Goal: Task Accomplishment & Management: Manage account settings

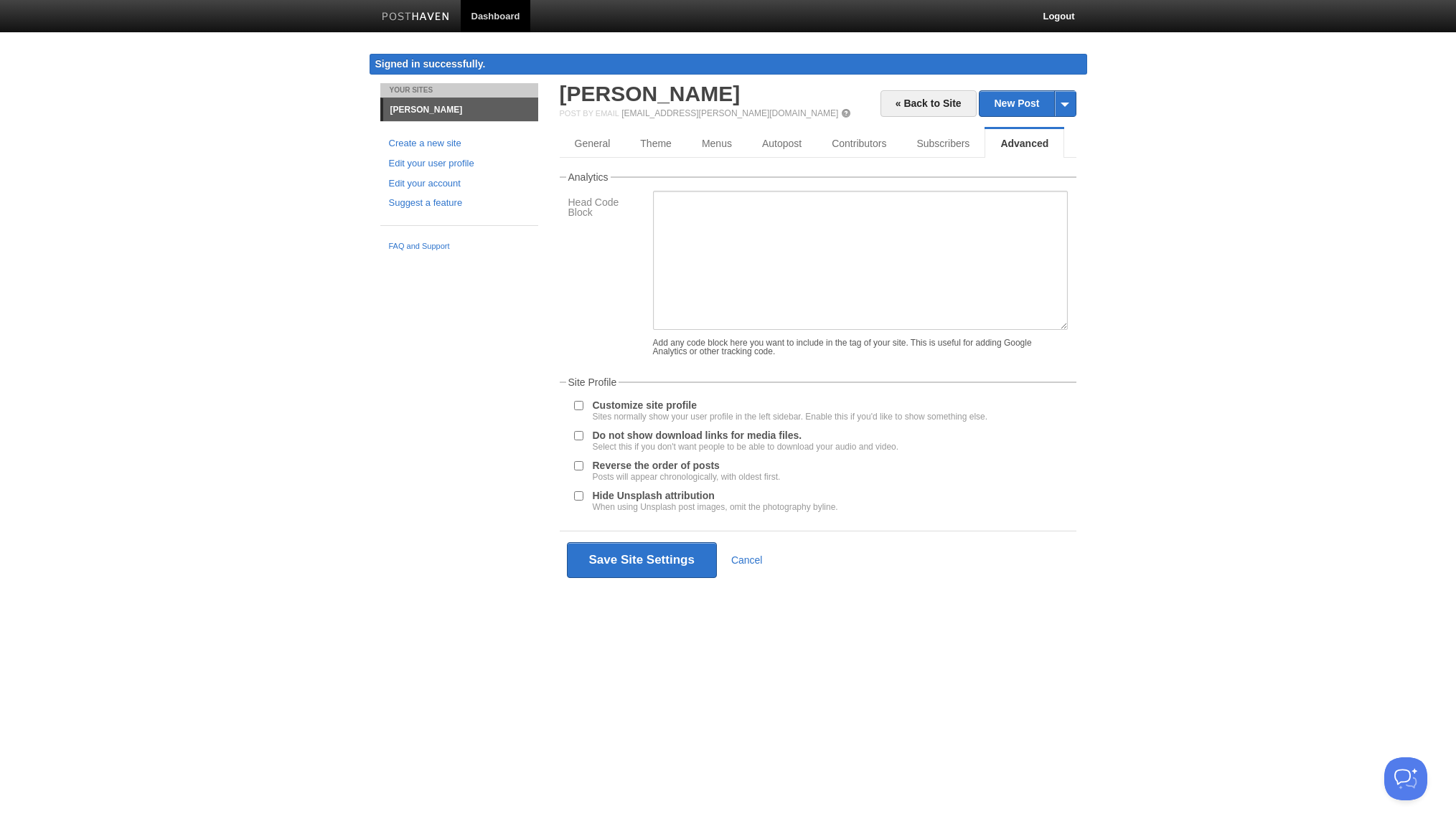
click at [660, 493] on label "Hide Unsplash attribution When using Unsplash post images, omit the photography…" at bounding box center [715, 500] width 245 height 21
click at [583, 493] on input "Hide Unsplash attribution When using Unsplash post images, omit the photography…" at bounding box center [578, 495] width 9 height 9
checkbox input "true"
click at [646, 412] on div "Sites normally show your user profile in the left sidebar. Enable this if you'd…" at bounding box center [791, 416] width 395 height 9
click at [583, 410] on input "Customize site profile Sites normally show your user profile in the left sideba…" at bounding box center [578, 405] width 9 height 9
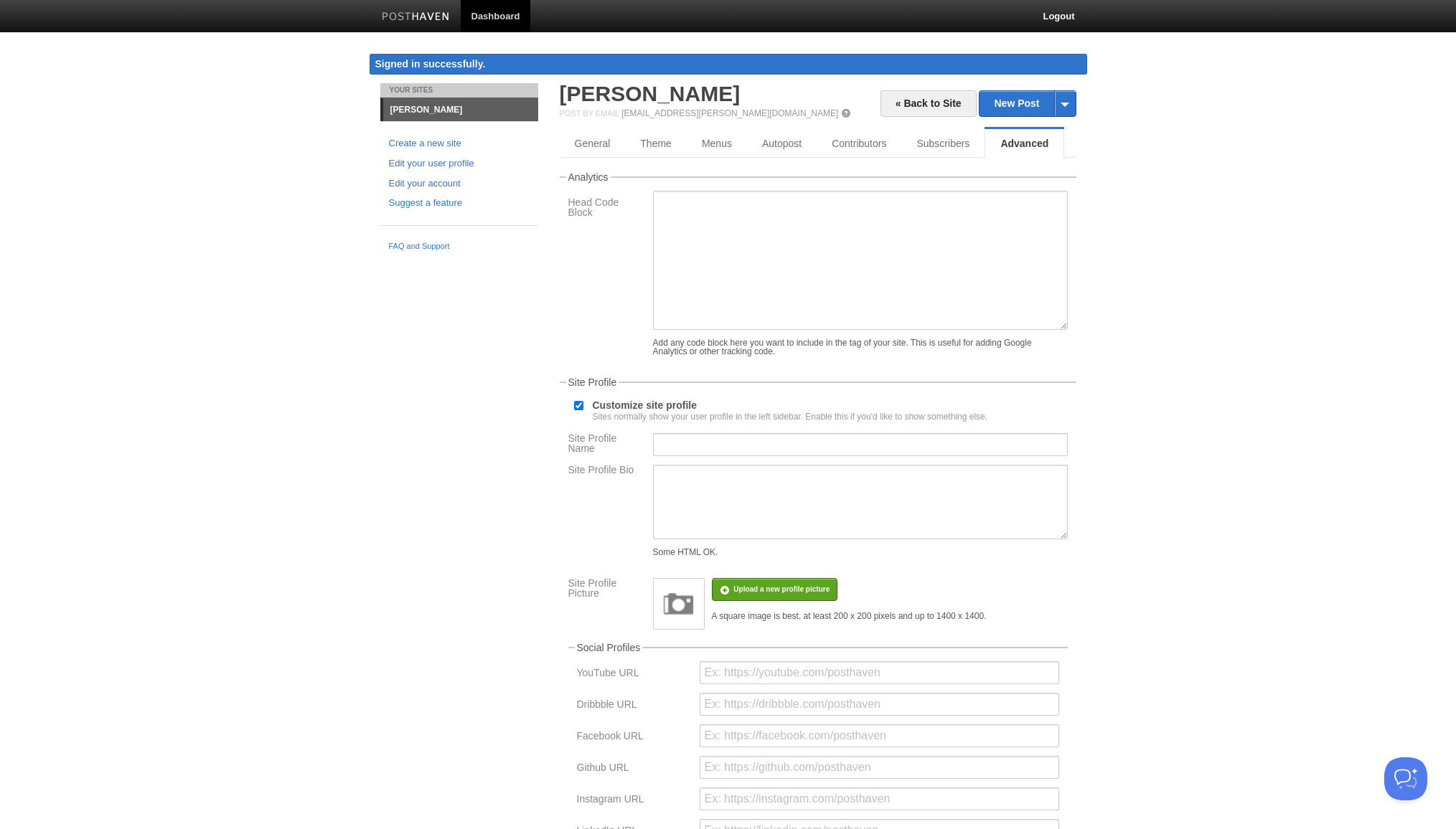
click at [640, 403] on label "Customize site profile Sites normally show your user profile in the left sideba…" at bounding box center [791, 410] width 395 height 21
click at [583, 403] on input "Customize site profile Sites normally show your user profile in the left sideba…" at bounding box center [578, 405] width 9 height 9
checkbox input "false"
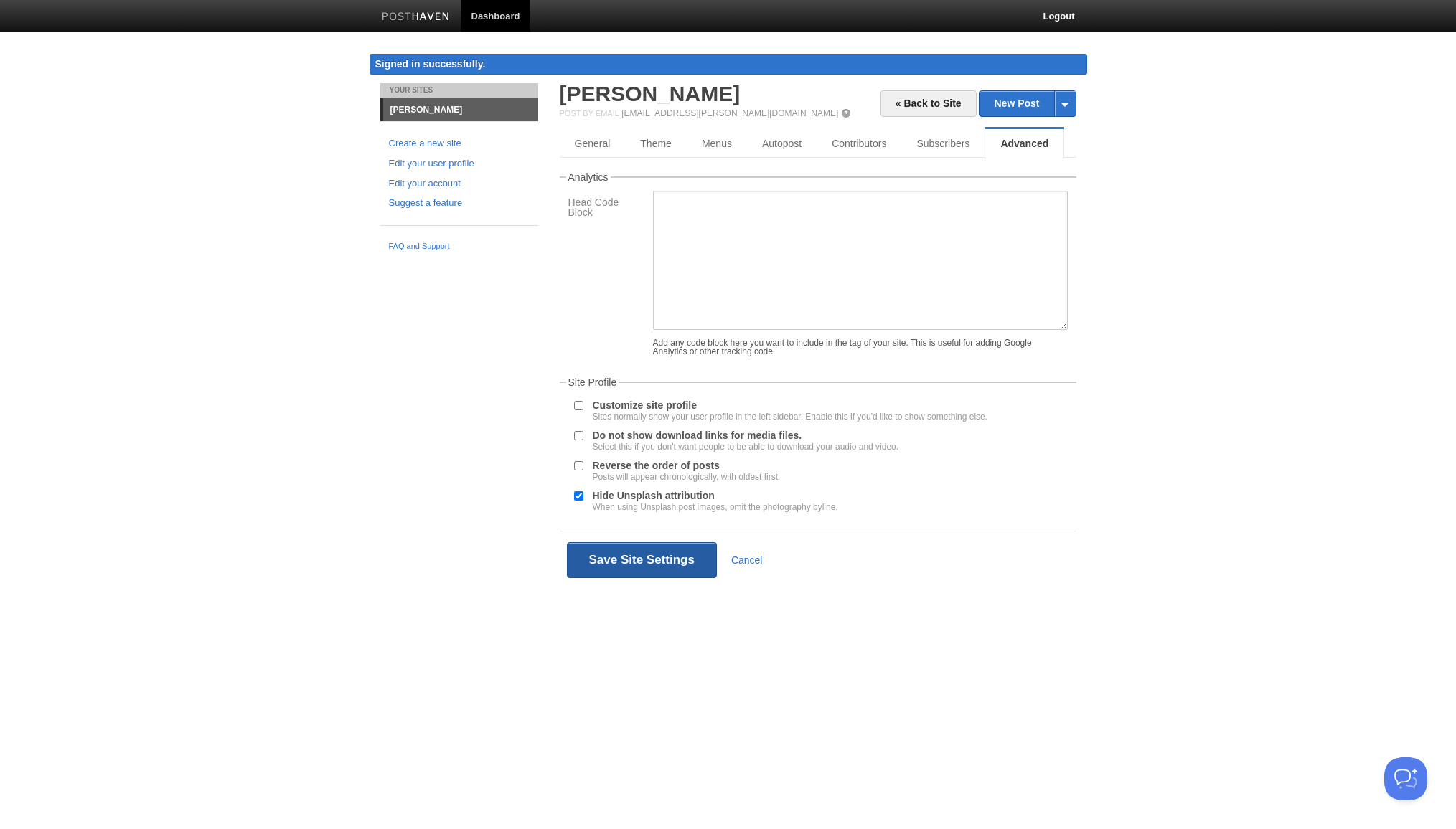
click at [655, 556] on button "Save Site Settings" at bounding box center [642, 560] width 150 height 36
click at [141, 164] on body "Dashboard Logout Signed in successfully. Signed in successfully. × Updated site…" at bounding box center [728, 316] width 1456 height 631
